Goal: Task Accomplishment & Management: Manage account settings

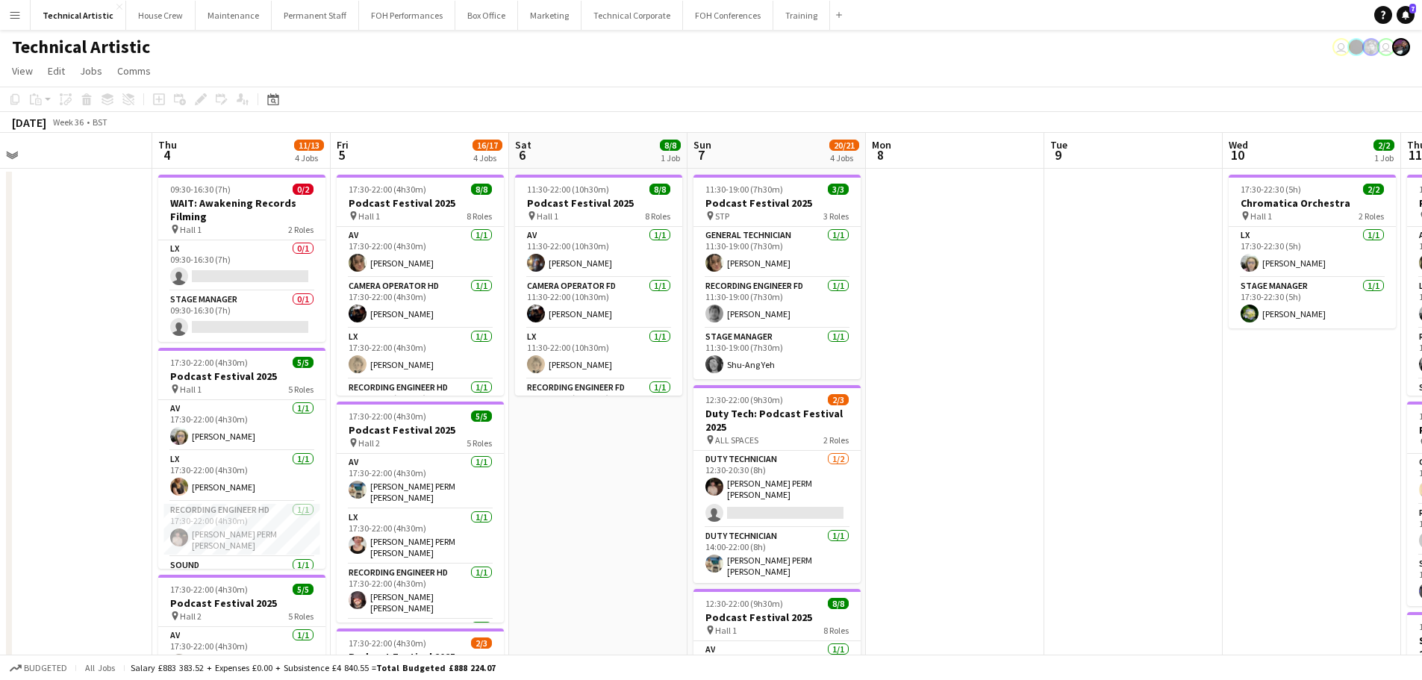
scroll to position [0, 716]
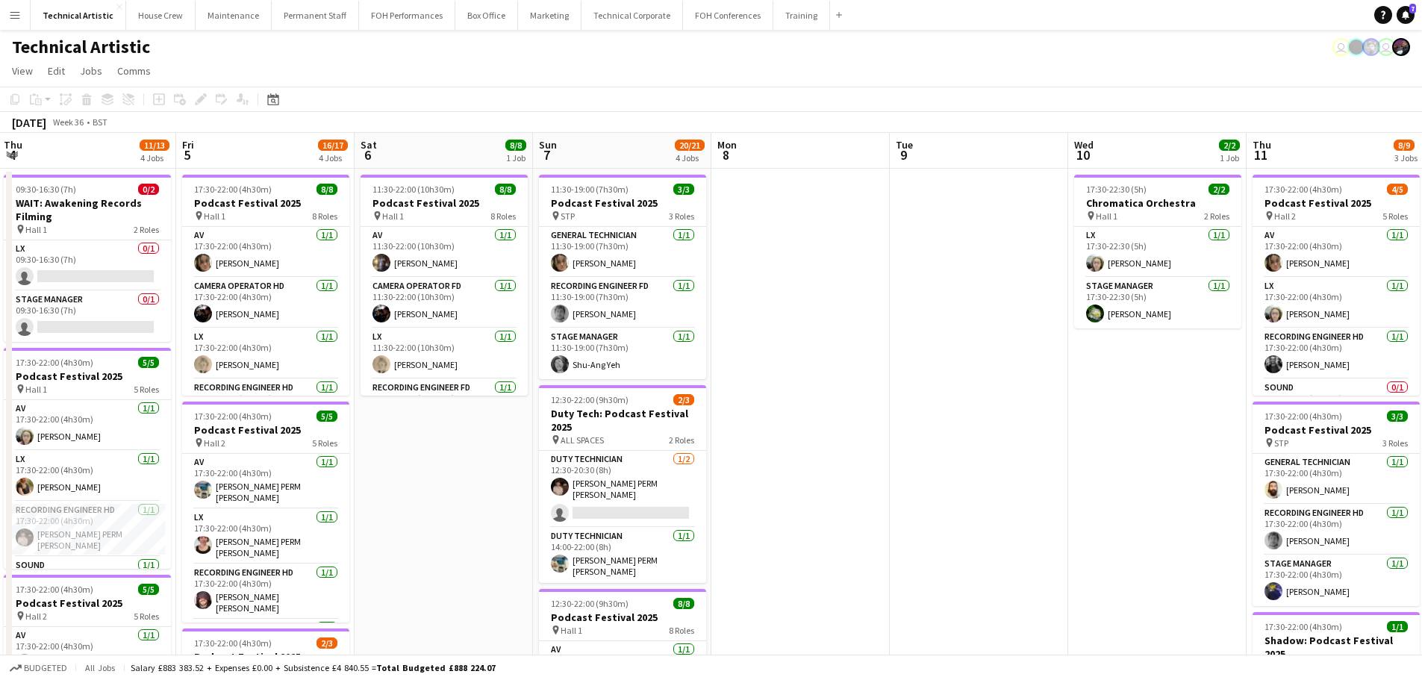
drag, startPoint x: 1020, startPoint y: 348, endPoint x: 404, endPoint y: 283, distance: 619.1
click at [404, 283] on app-calendar-viewport "Sun 31 Mon 1 7/7 2 Jobs Tue 2 6/6 1 Job Wed 3 Thu 4 11/13 4 Jobs Fri 5 16/17 4 …" at bounding box center [711, 603] width 1422 height 940
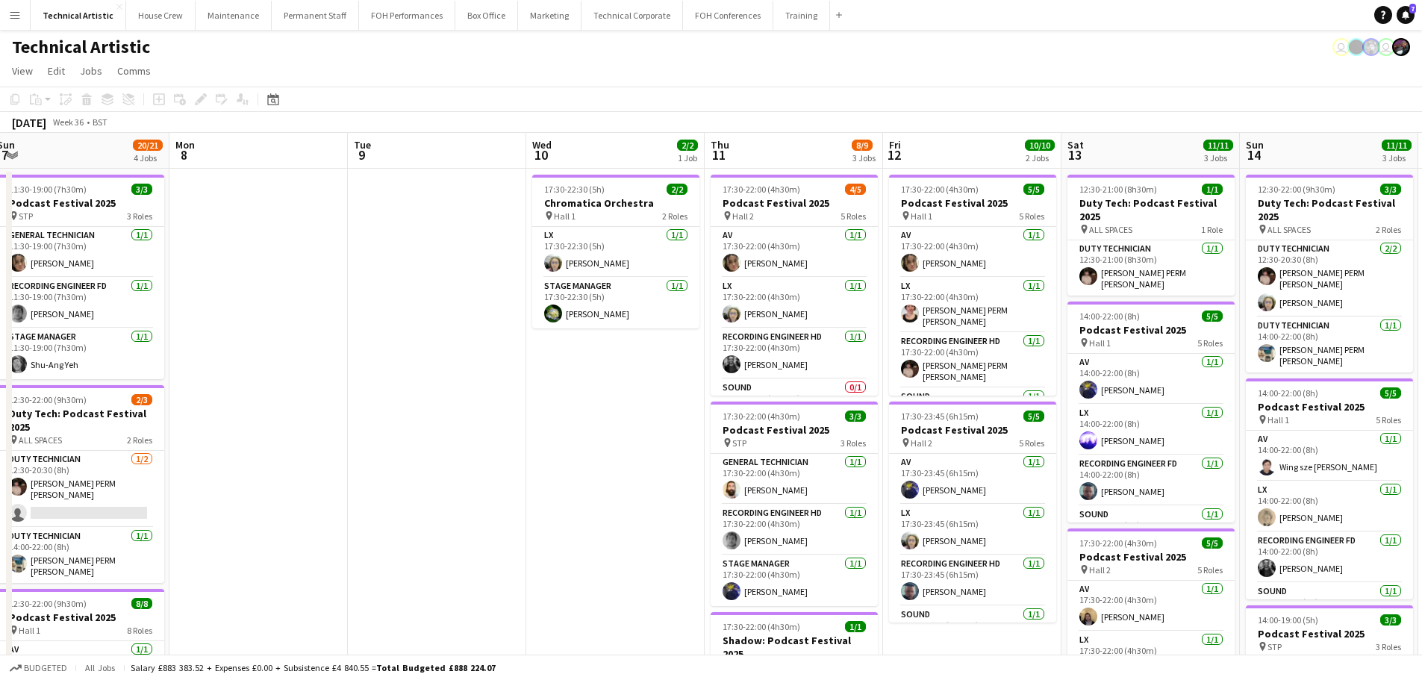
scroll to position [0, 554]
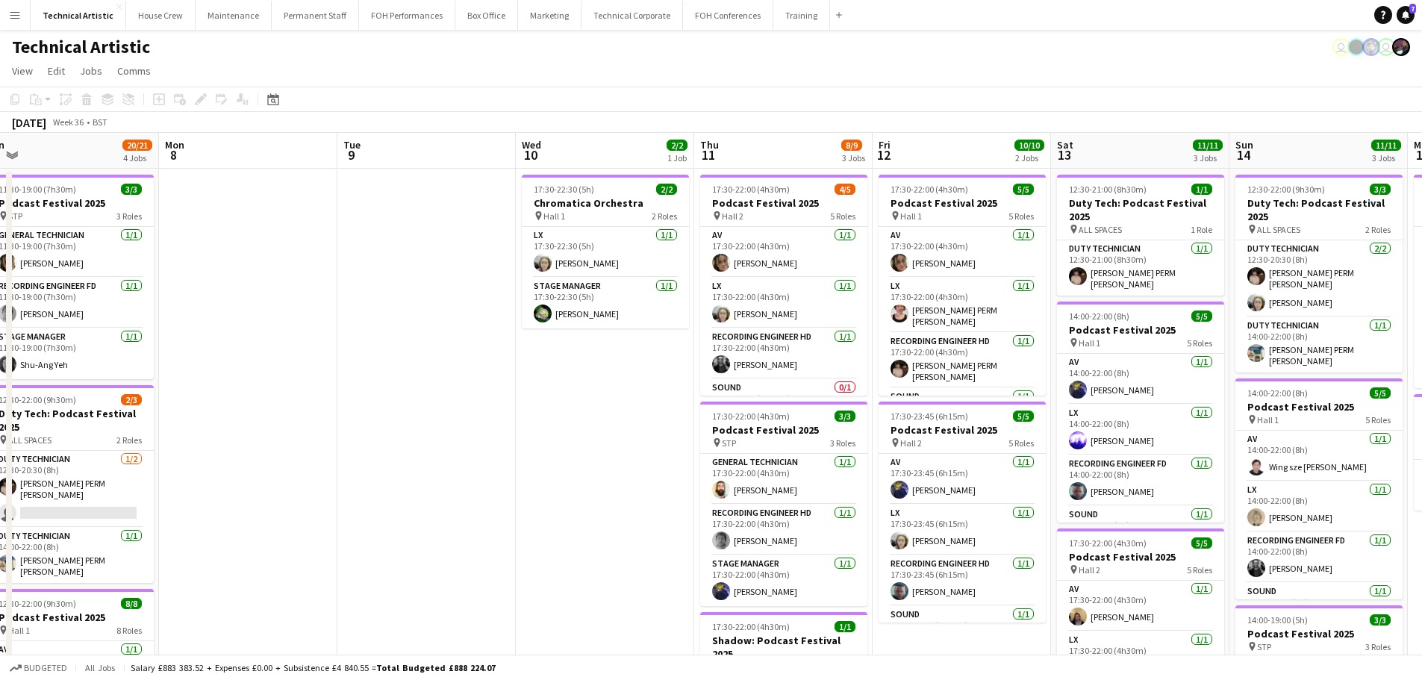
drag, startPoint x: 893, startPoint y: 294, endPoint x: 341, endPoint y: 302, distance: 552.3
click at [341, 302] on app-calendar-viewport "Thu 4 11/13 4 Jobs Fri 5 16/17 4 Jobs Sat 6 8/8 1 Job Sun 7 20/21 4 Jobs Mon 8 …" at bounding box center [711, 603] width 1422 height 940
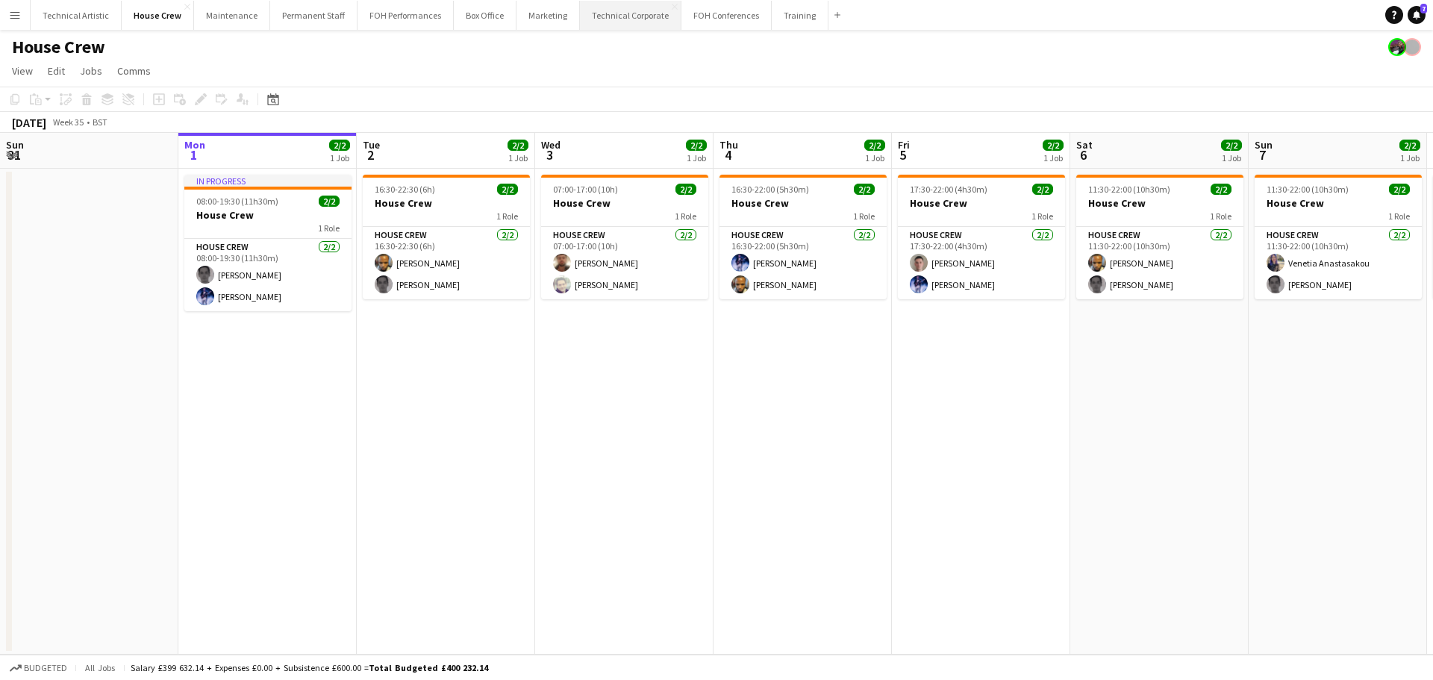
click at [637, 16] on button "Technical Corporate Close" at bounding box center [630, 15] width 101 height 29
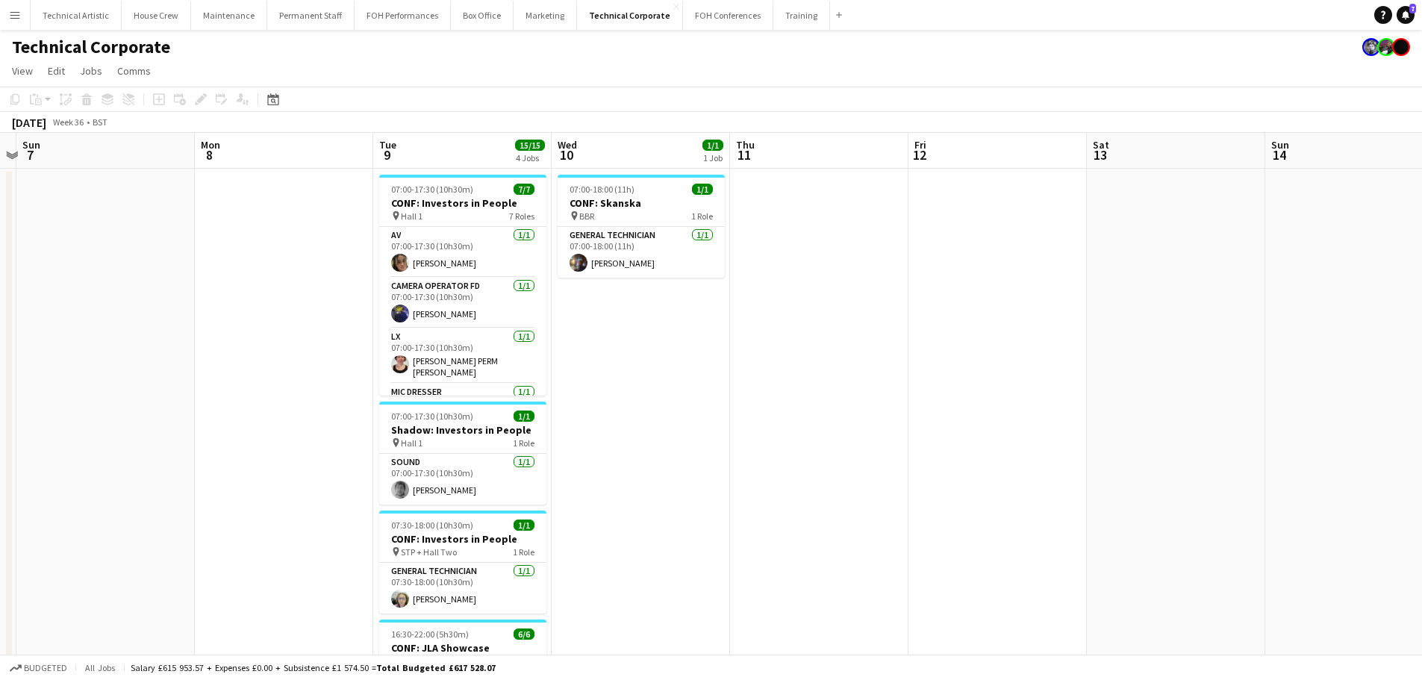
drag, startPoint x: 1100, startPoint y: 347, endPoint x: 119, endPoint y: 337, distance: 981.4
click at [119, 337] on app-calendar-viewport "Wed 3 2/2 1 Job Thu 4 Fri 5 Sat 6 Sun 7 Mon 8 Tue 9 15/15 4 Jobs Wed 10 1/1 1 J…" at bounding box center [711, 516] width 1422 height 766
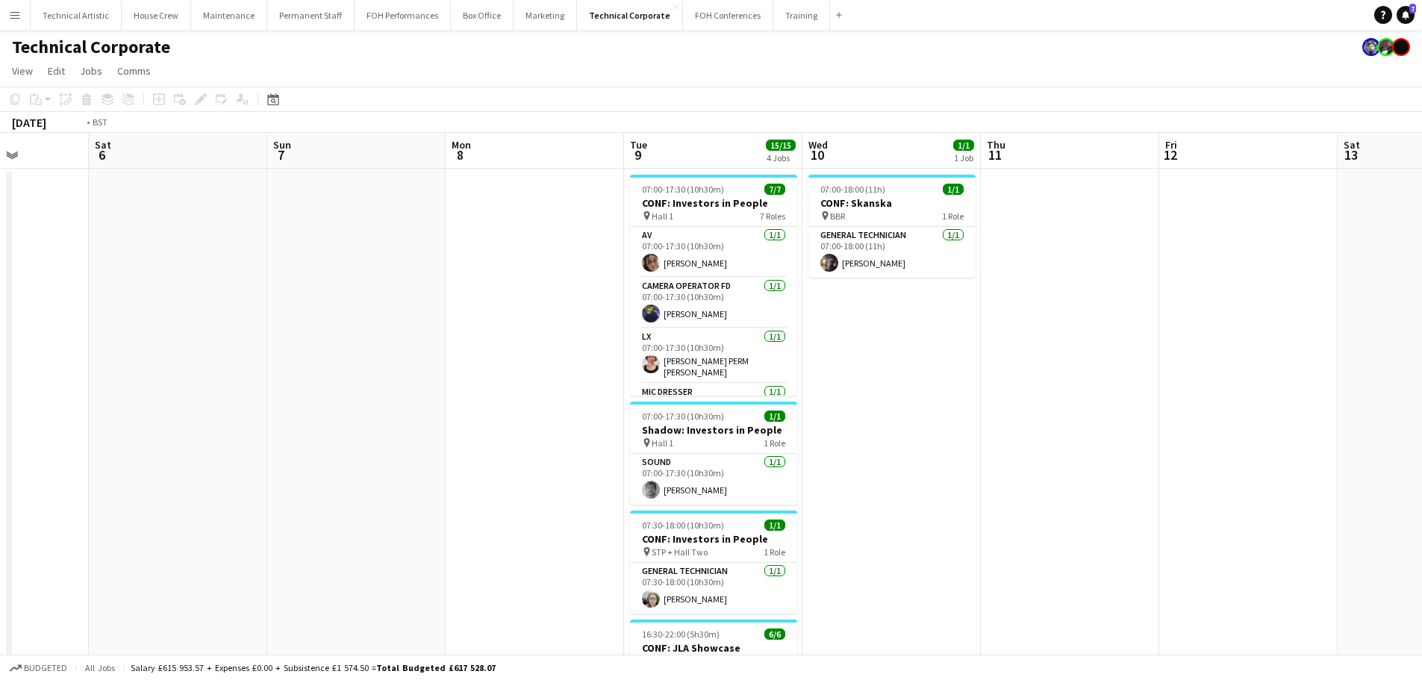
drag, startPoint x: 1020, startPoint y: 333, endPoint x: 62, endPoint y: 311, distance: 958.5
click at [62, 311] on app-calendar-viewport "Wed 3 2/2 1 Job Thu 4 Fri 5 Sat 6 Sun 7 Mon 8 Tue 9 15/15 4 Jobs Wed 10 1/1 1 J…" at bounding box center [711, 516] width 1422 height 766
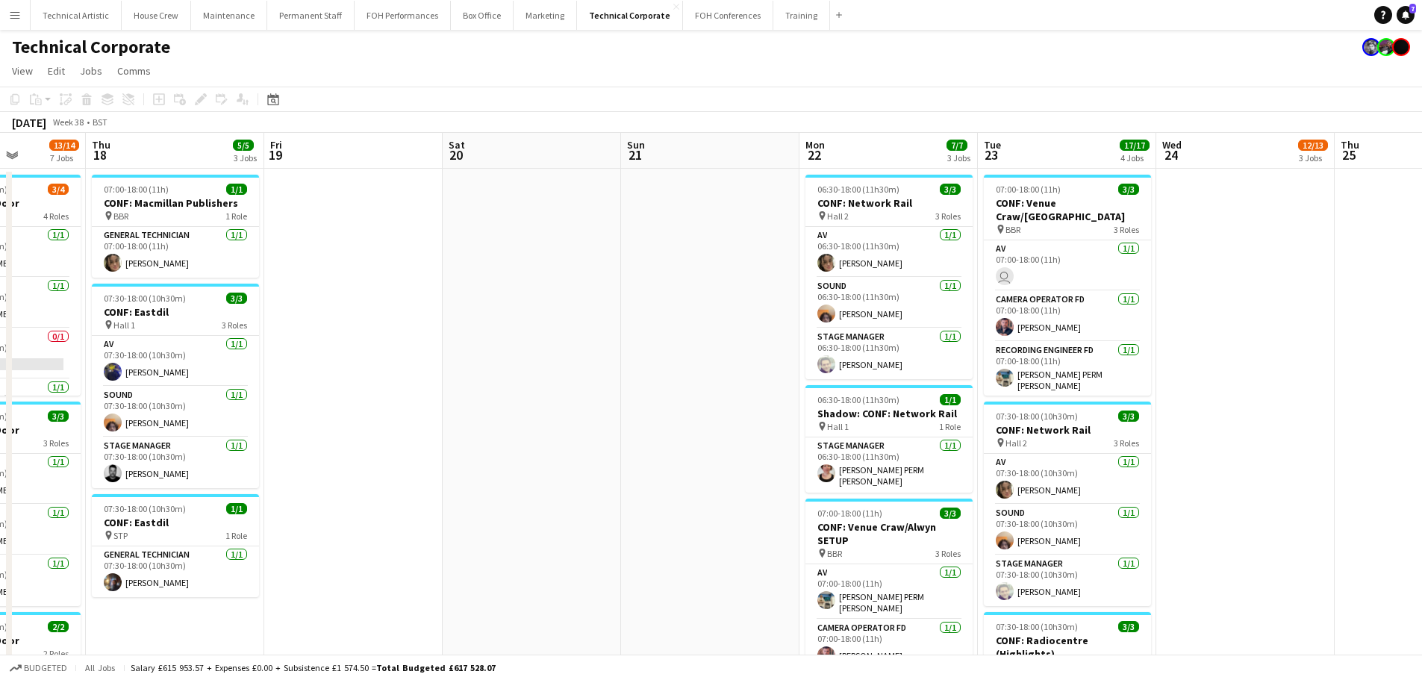
drag, startPoint x: 1008, startPoint y: 306, endPoint x: 0, endPoint y: 289, distance: 1008.4
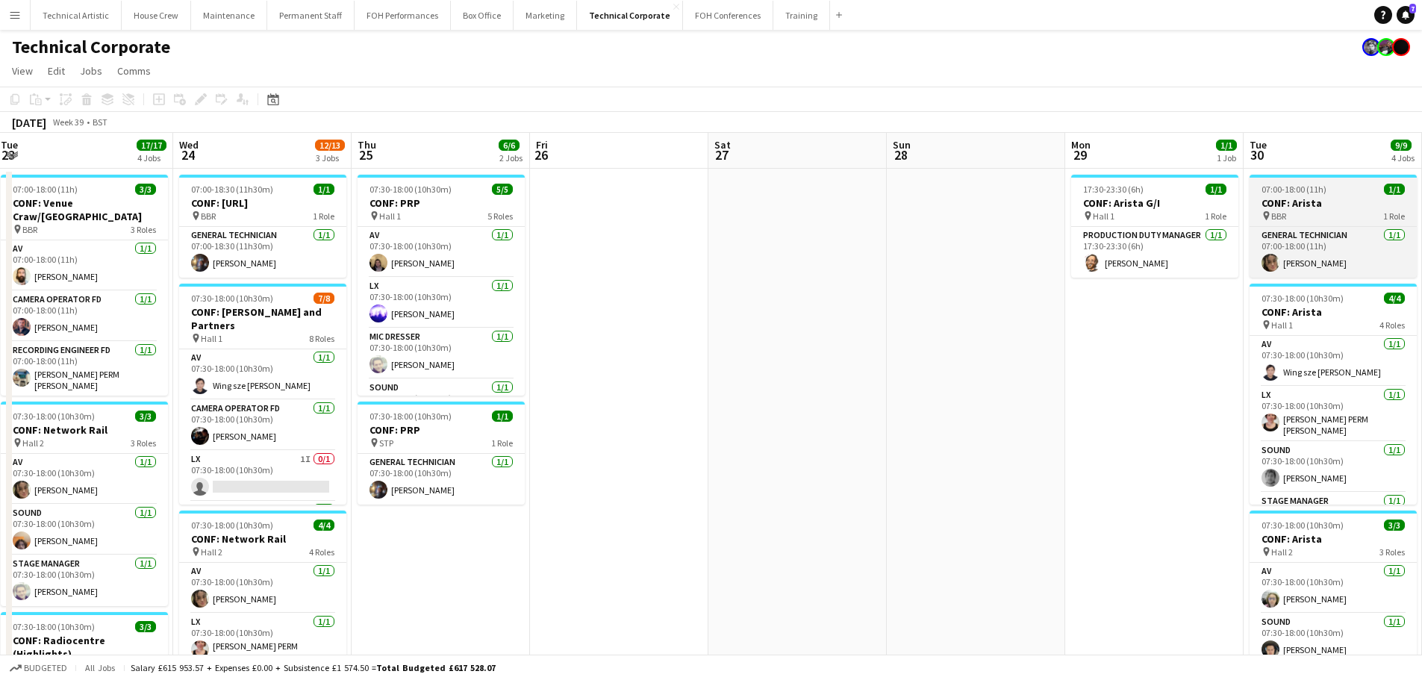
drag, startPoint x: 807, startPoint y: 252, endPoint x: 196, endPoint y: 211, distance: 612.6
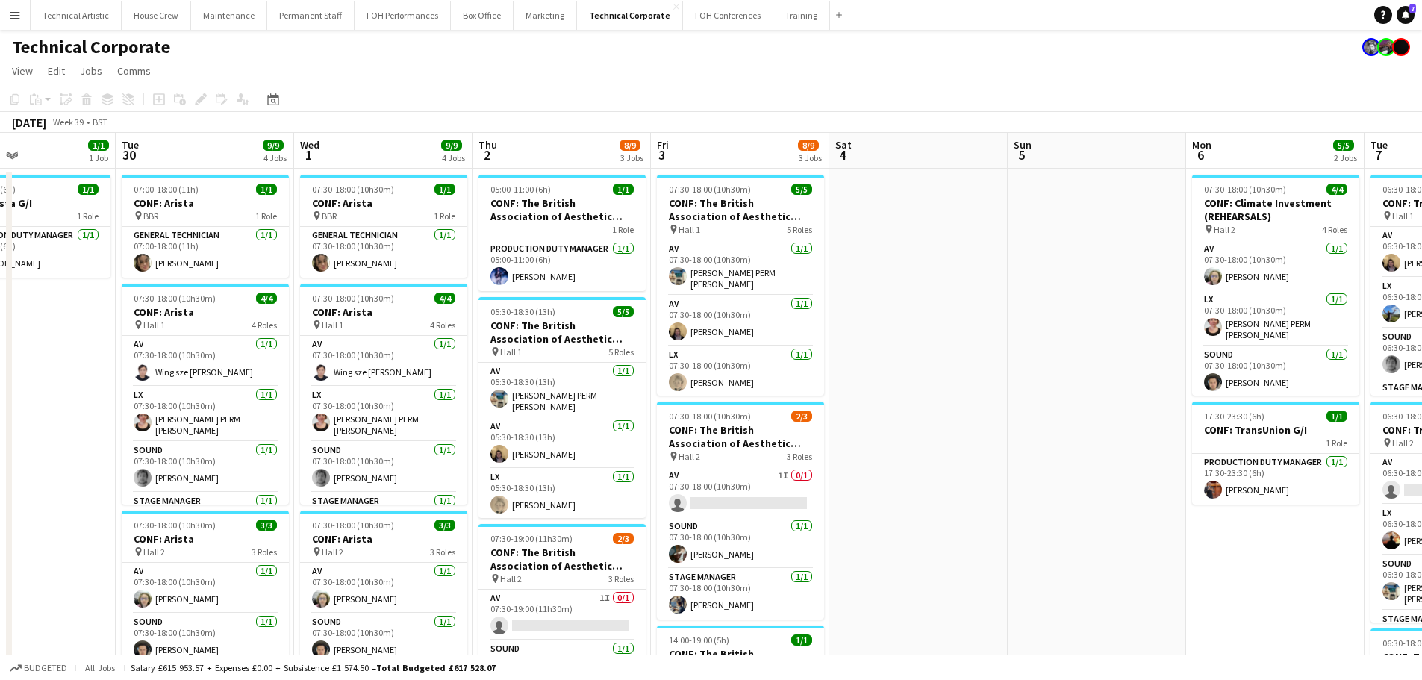
drag, startPoint x: 65, startPoint y: 169, endPoint x: 0, endPoint y: 169, distance: 64.9
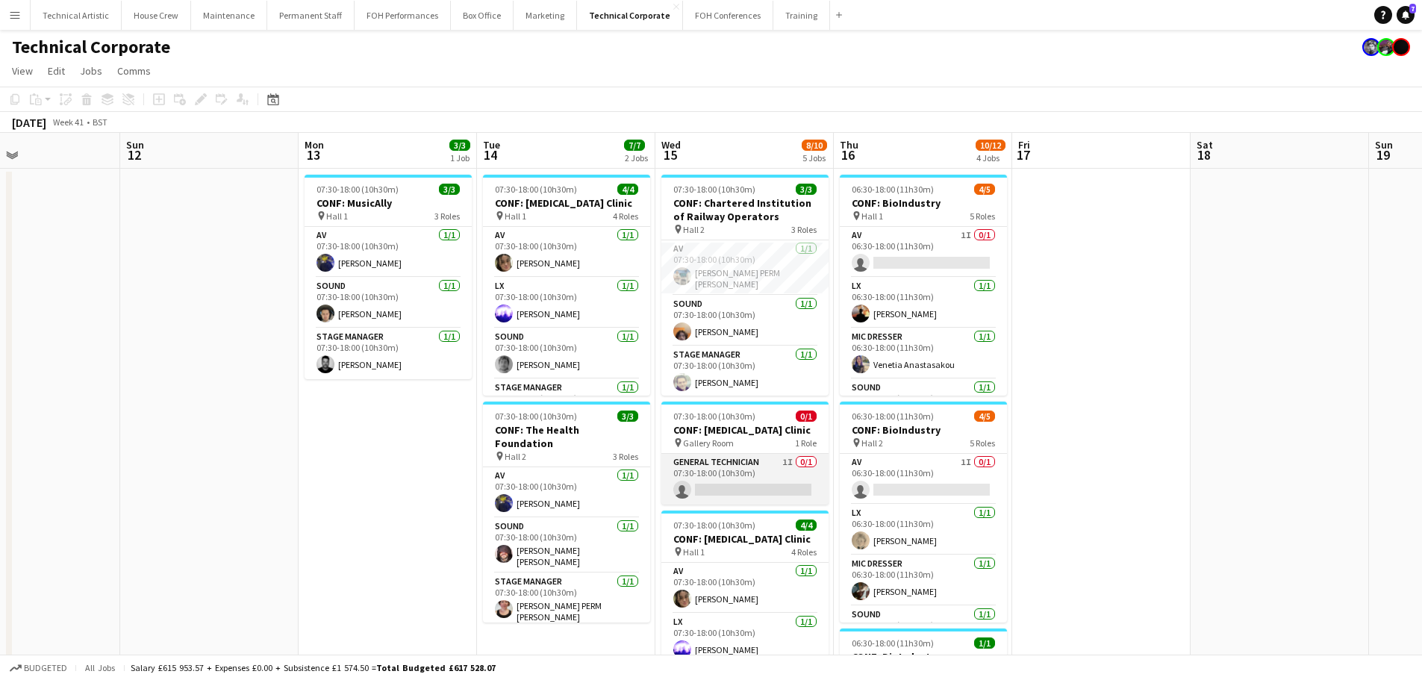
click at [759, 490] on app-card-role "General Technician 1I 0/1 07:30-18:00 (10h30m) single-neutral-actions" at bounding box center [744, 479] width 167 height 51
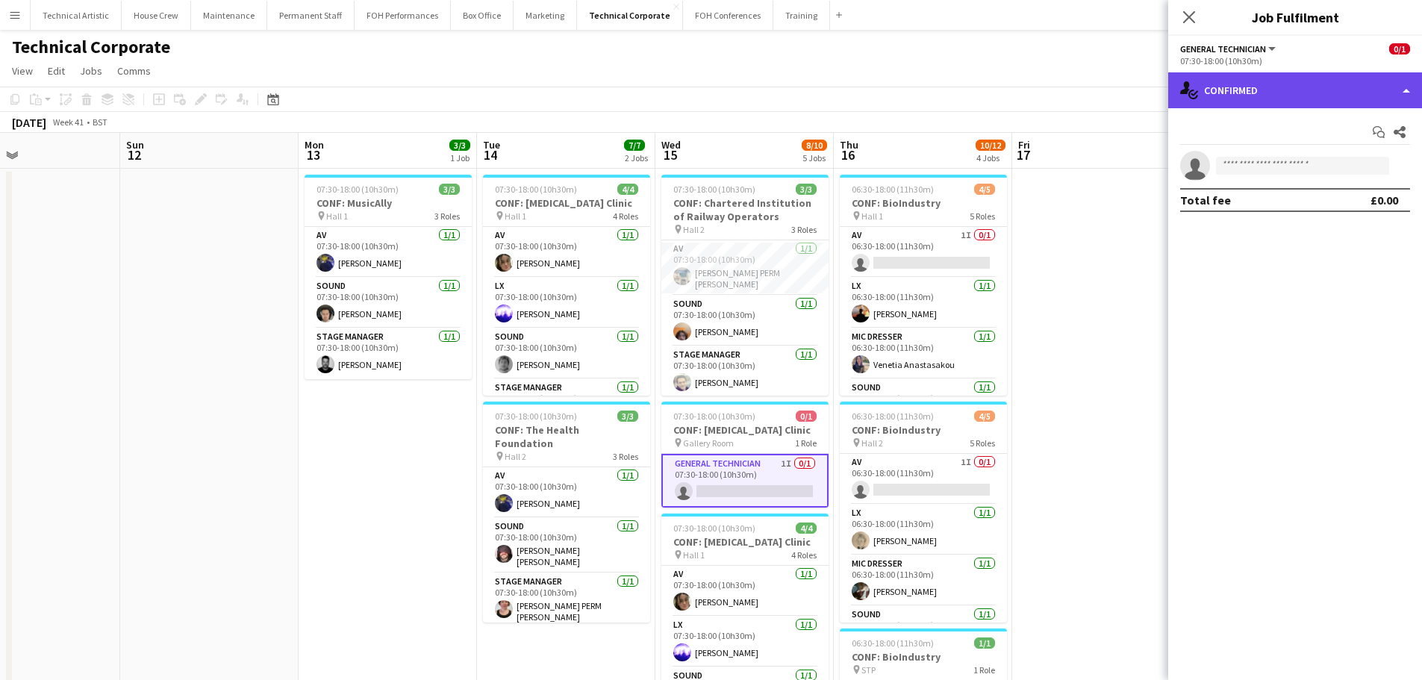
click at [1254, 96] on div "single-neutral-actions-check-2 Confirmed" at bounding box center [1295, 90] width 254 height 36
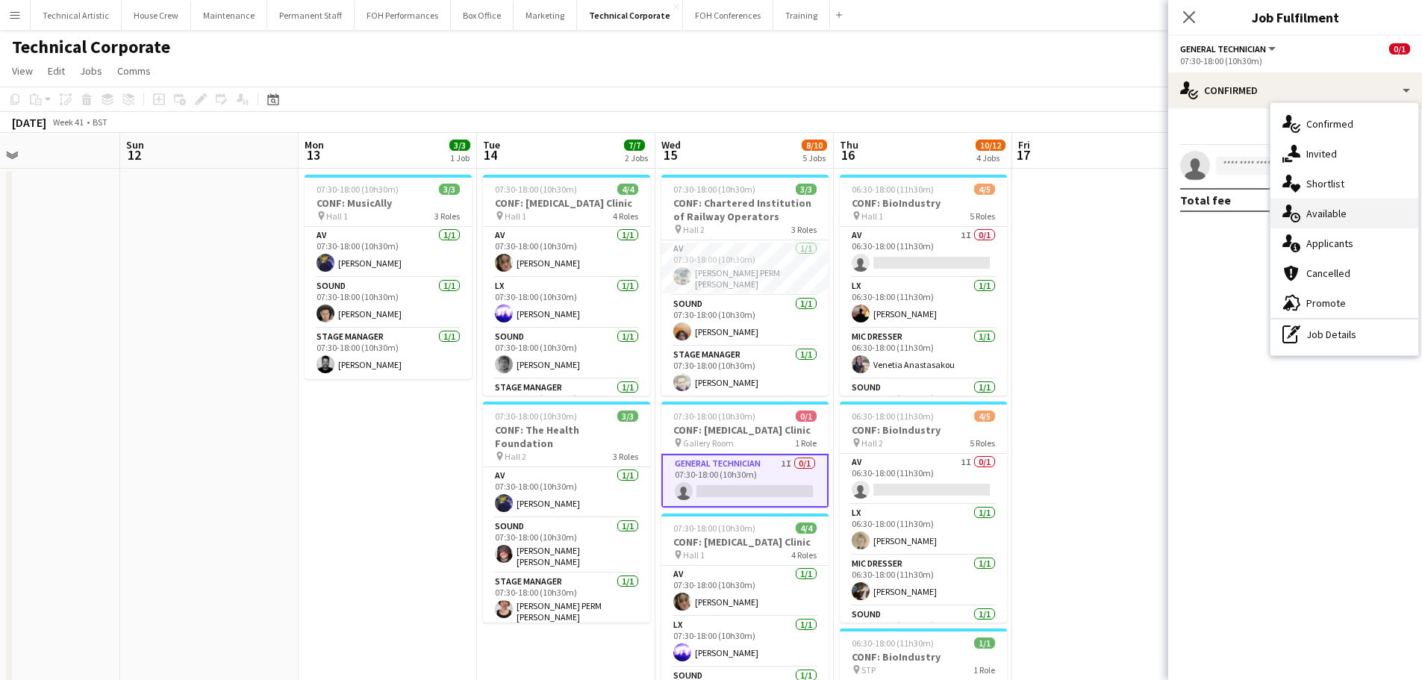
click at [1327, 215] on div "single-neutral-actions-upload Available" at bounding box center [1344, 214] width 148 height 30
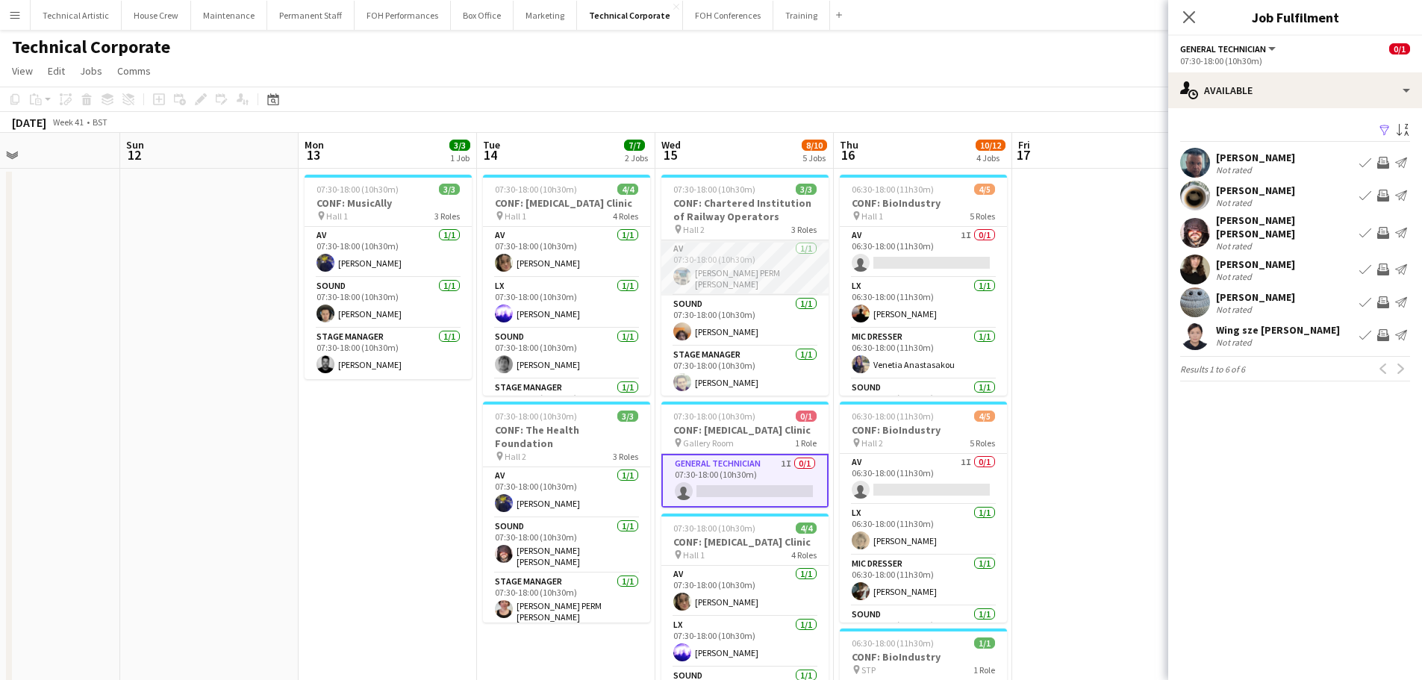
click at [713, 282] on app-card-role "AV 1/1 07:30-18:00 (10h30m) Thomas PERM Alston" at bounding box center [744, 267] width 167 height 55
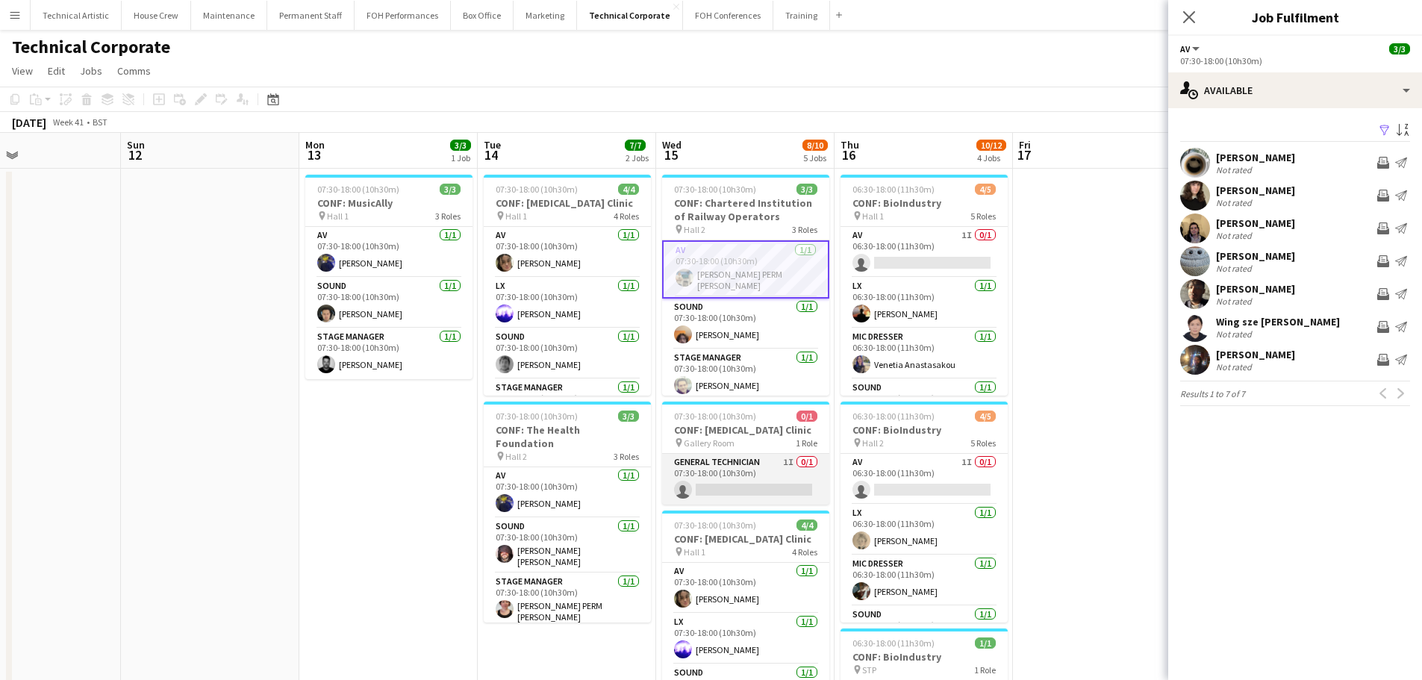
click at [804, 503] on app-card-role "General Technician 1I 0/1 07:30-18:00 (10h30m) single-neutral-actions" at bounding box center [745, 479] width 167 height 51
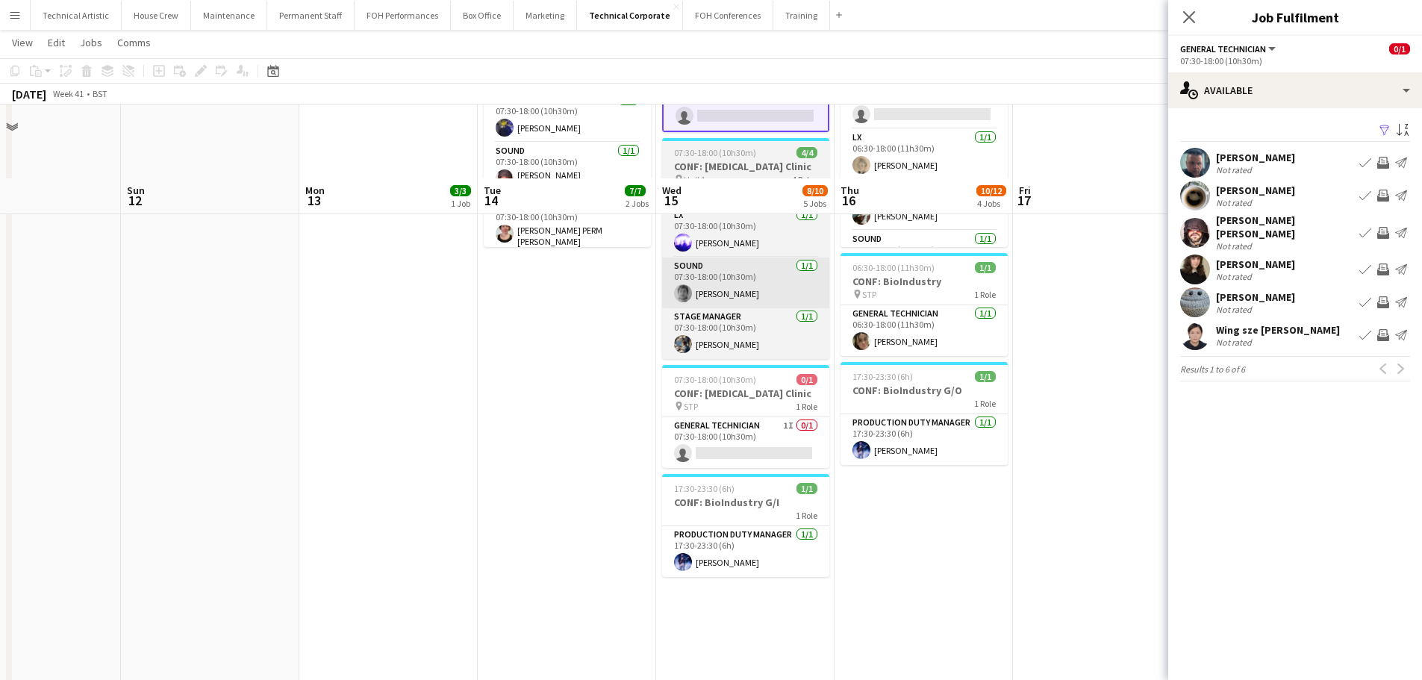
scroll to position [448, 0]
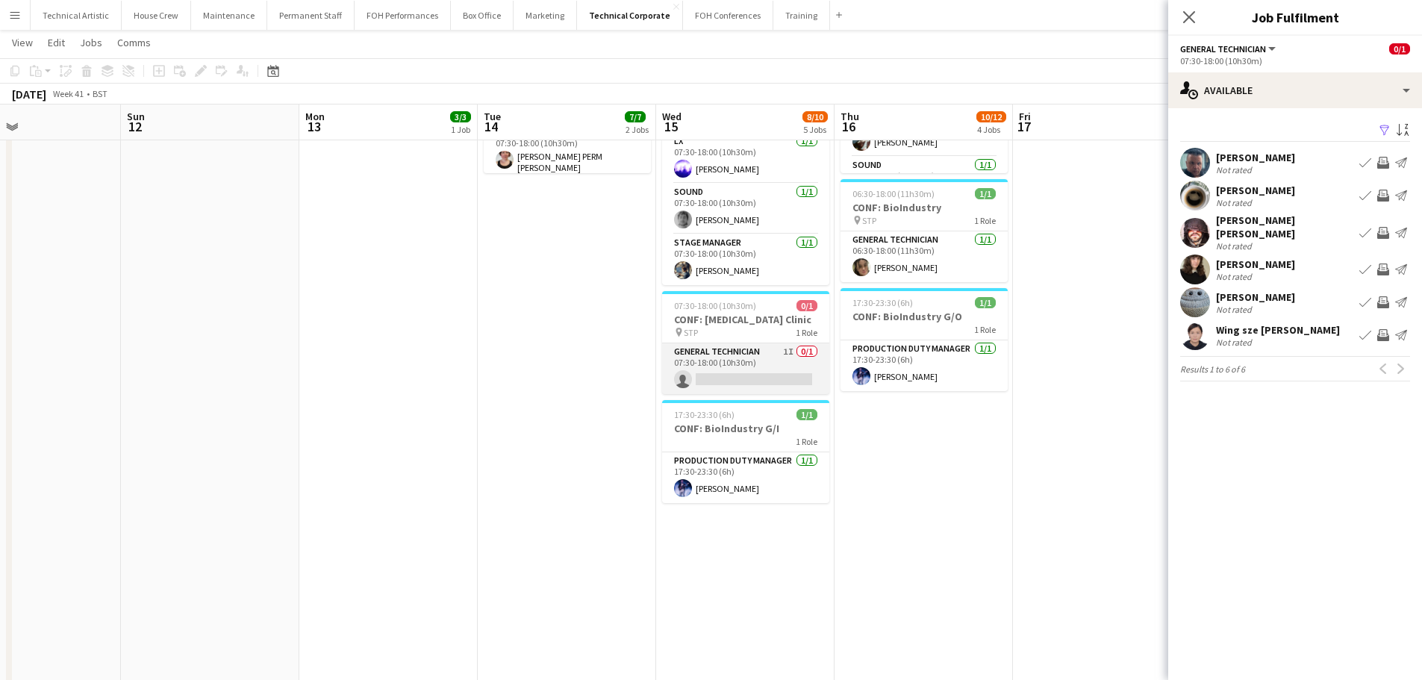
click at [739, 369] on app-card-role "General Technician 1I 0/1 07:30-18:00 (10h30m) single-neutral-actions" at bounding box center [745, 368] width 167 height 51
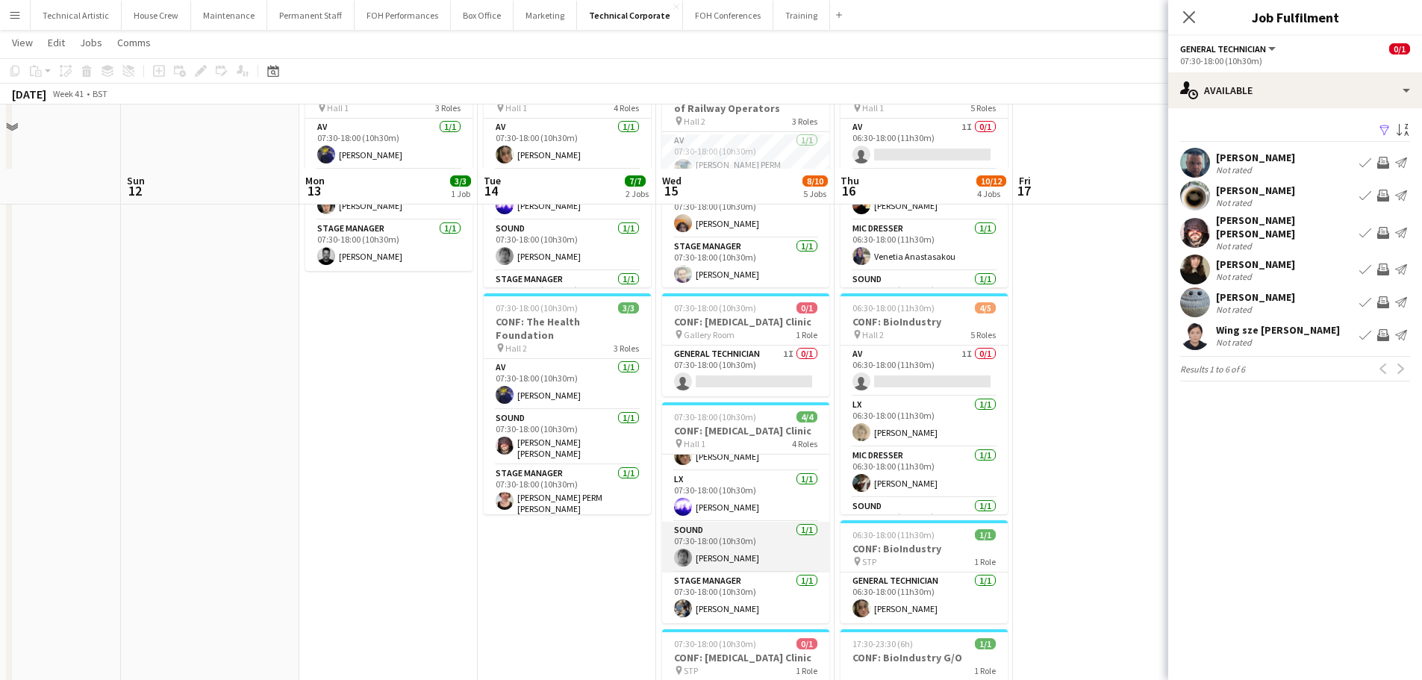
scroll to position [224, 0]
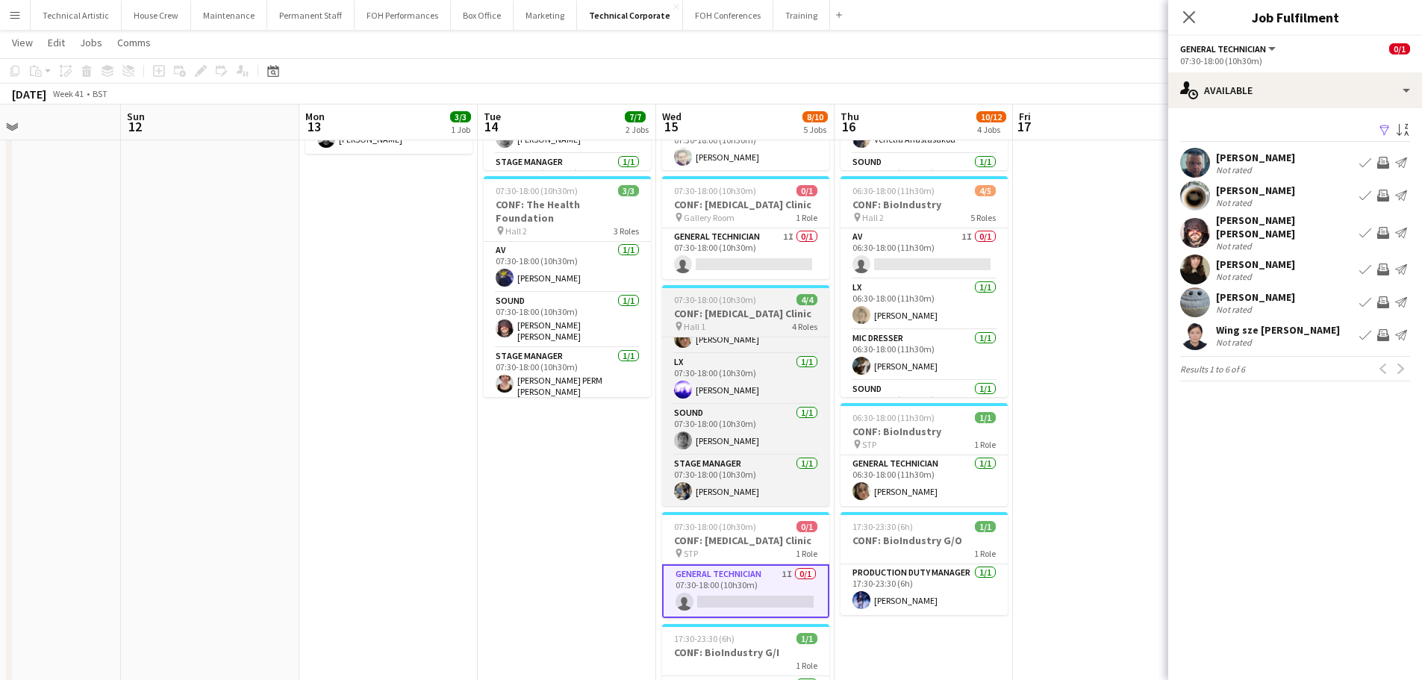
click at [768, 311] on h3 "CONF: Diabetic Foot Clinic" at bounding box center [745, 313] width 167 height 13
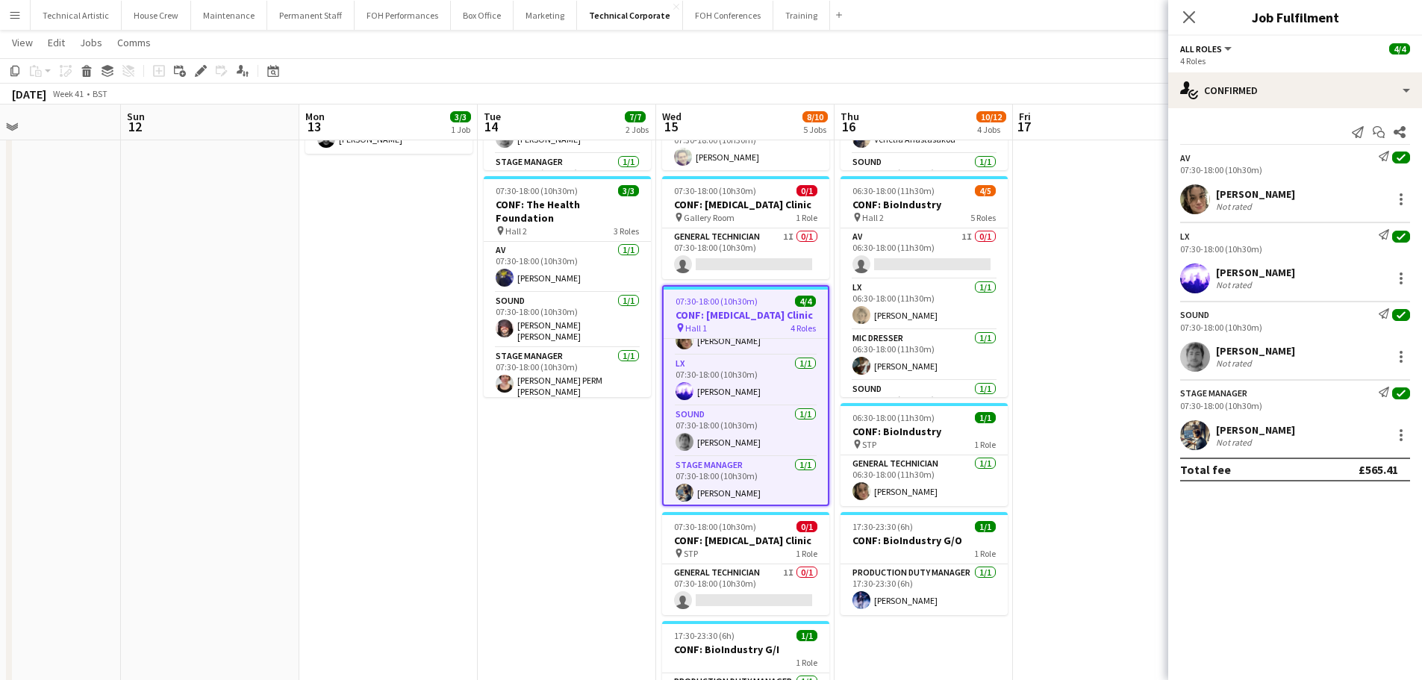
click at [0, 490] on app-date-cell at bounding box center [32, 510] width 178 height 1134
